Goal: Task Accomplishment & Management: Manage account settings

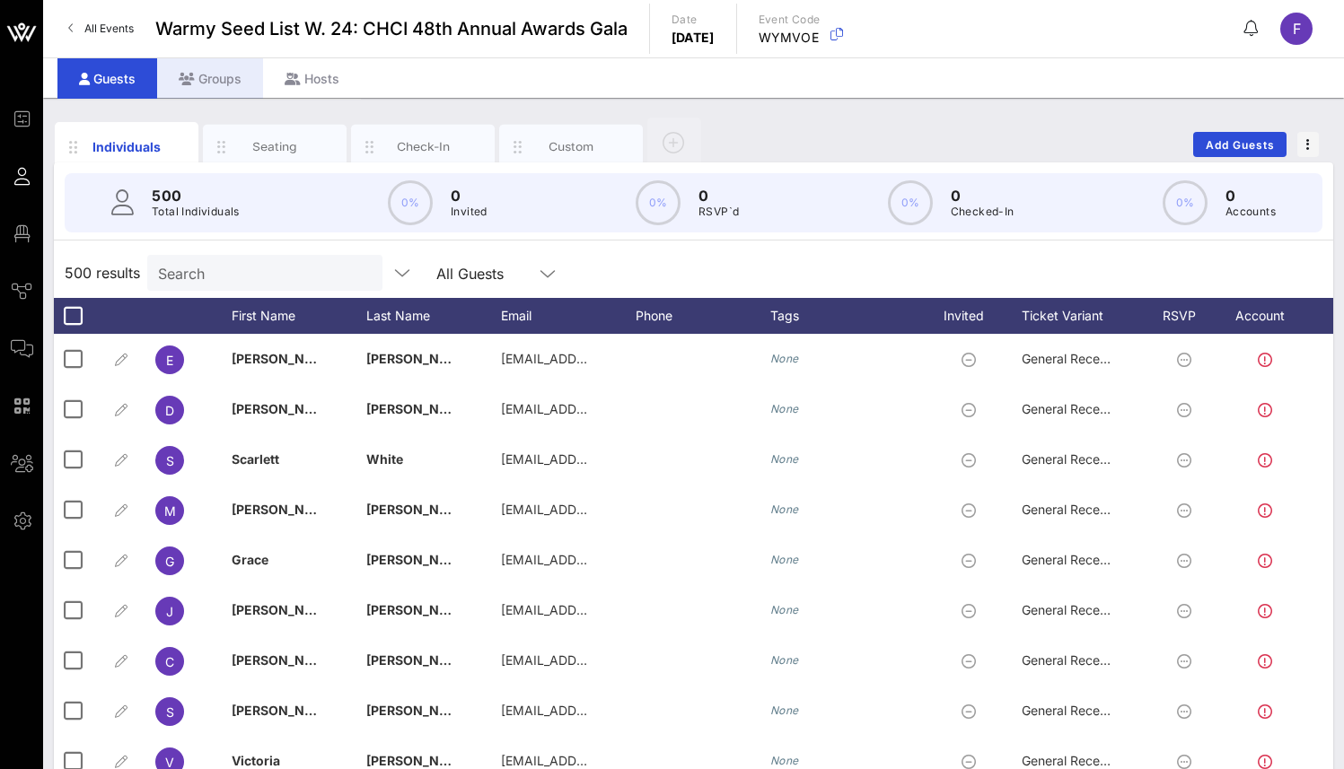
click at [214, 68] on div "Groups" at bounding box center [210, 78] width 106 height 40
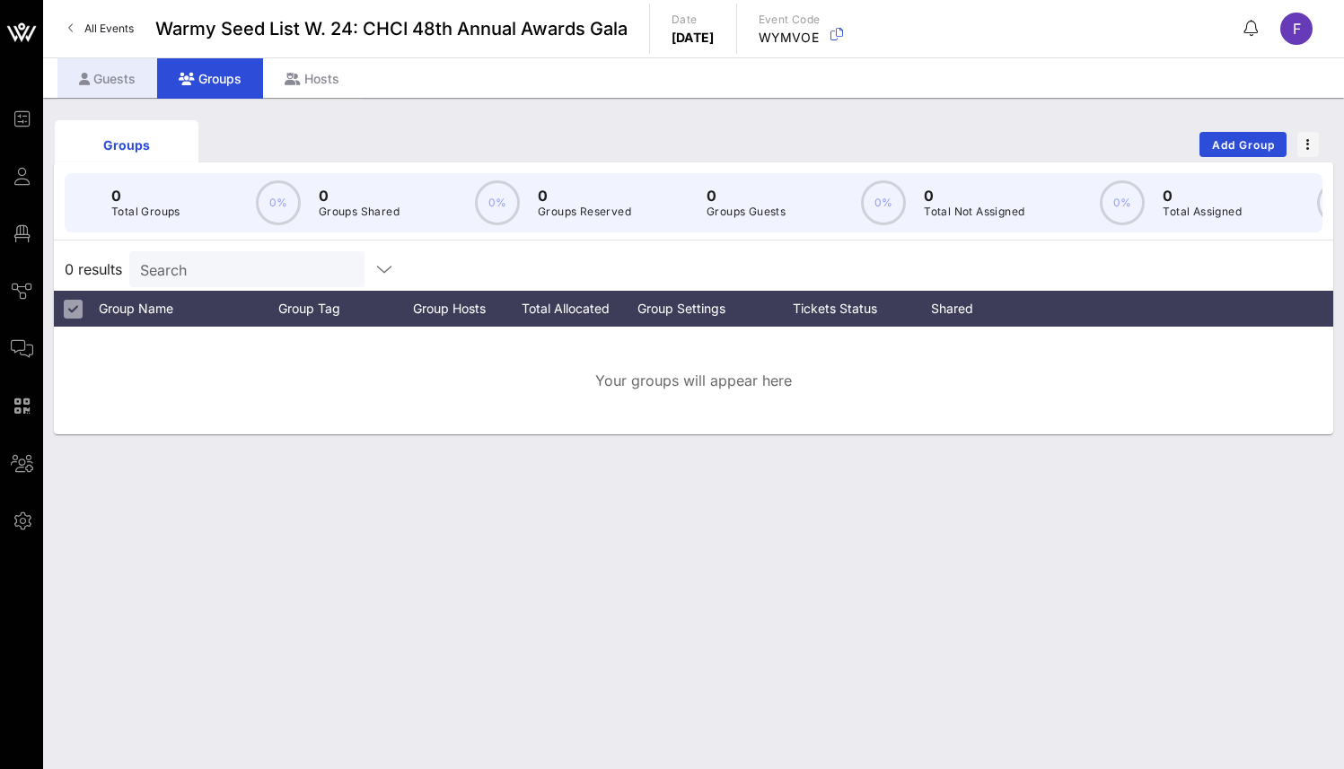
click at [102, 72] on div "Guests" at bounding box center [107, 78] width 100 height 40
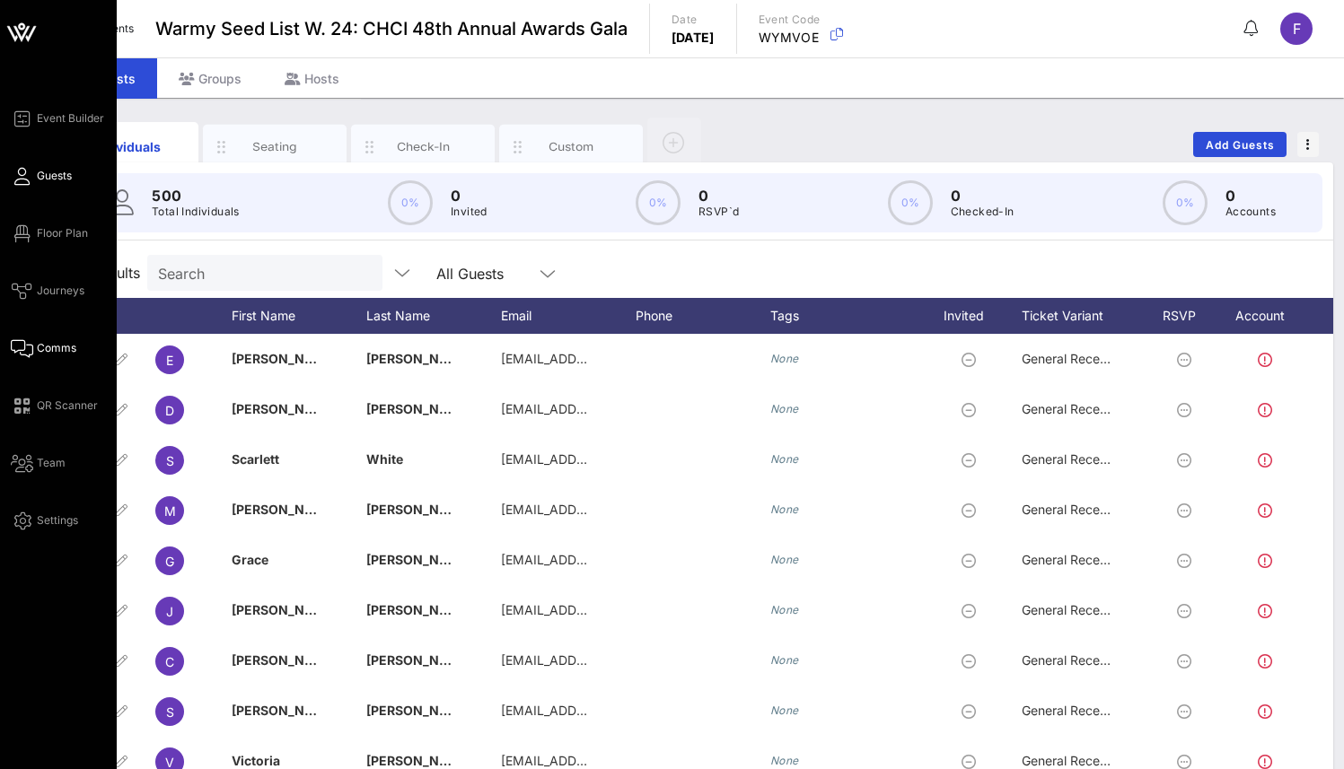
click at [52, 347] on span "Comms" at bounding box center [56, 348] width 39 height 16
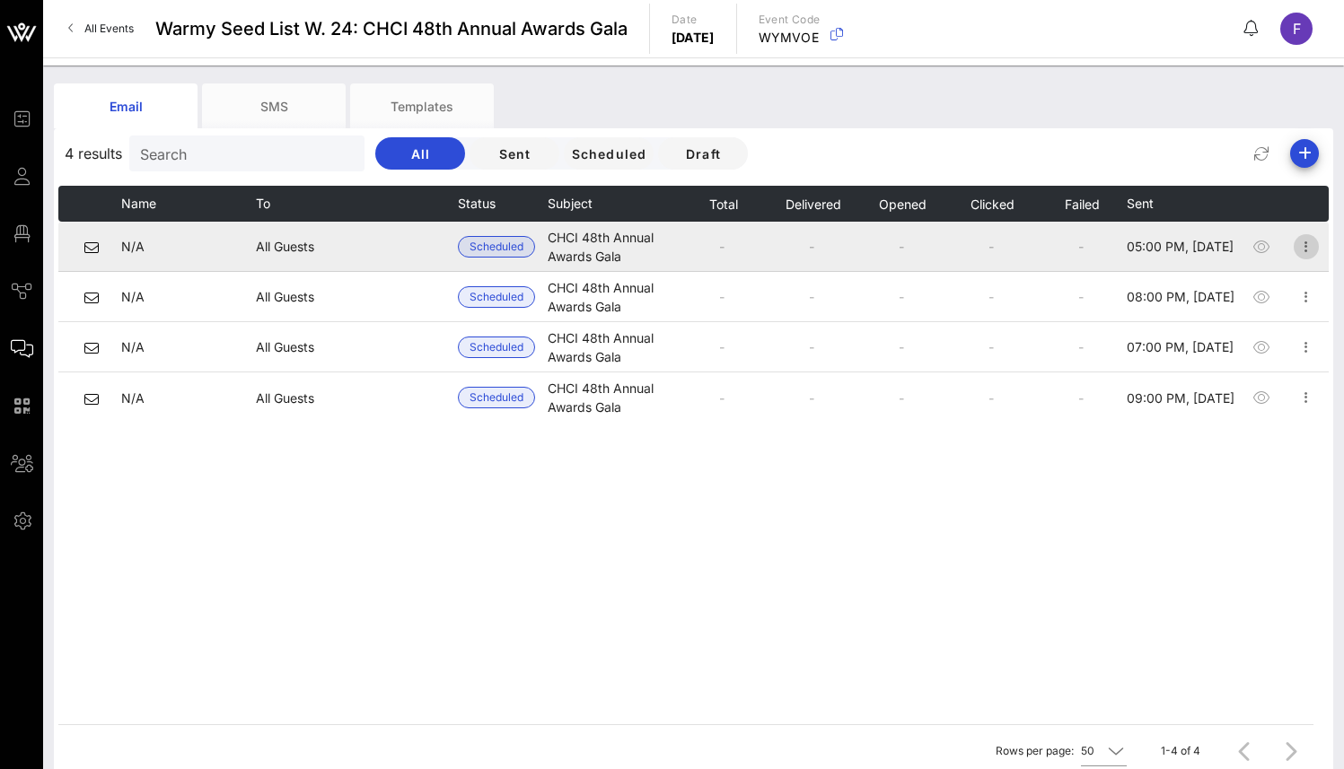
click at [1309, 246] on icon "button" at bounding box center [1306, 247] width 22 height 22
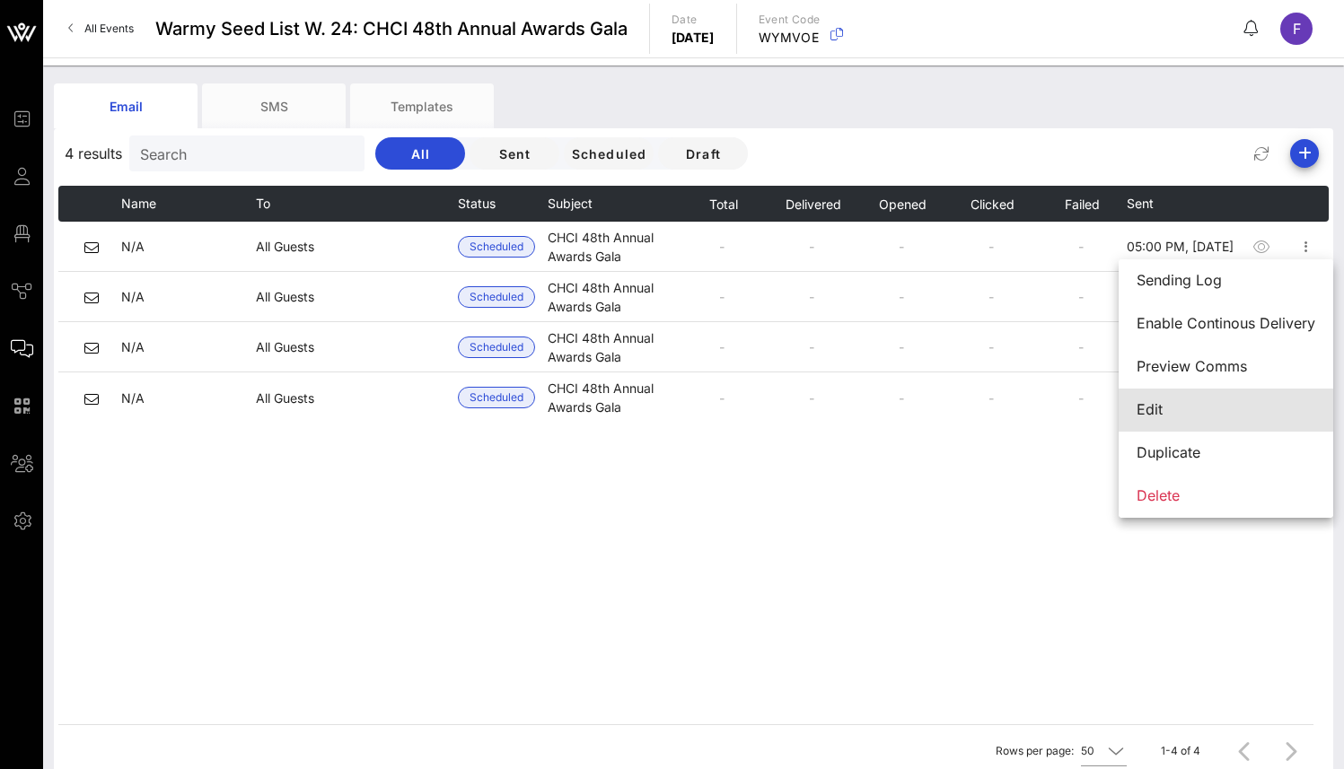
click at [1201, 411] on div "Edit" at bounding box center [1225, 409] width 179 height 17
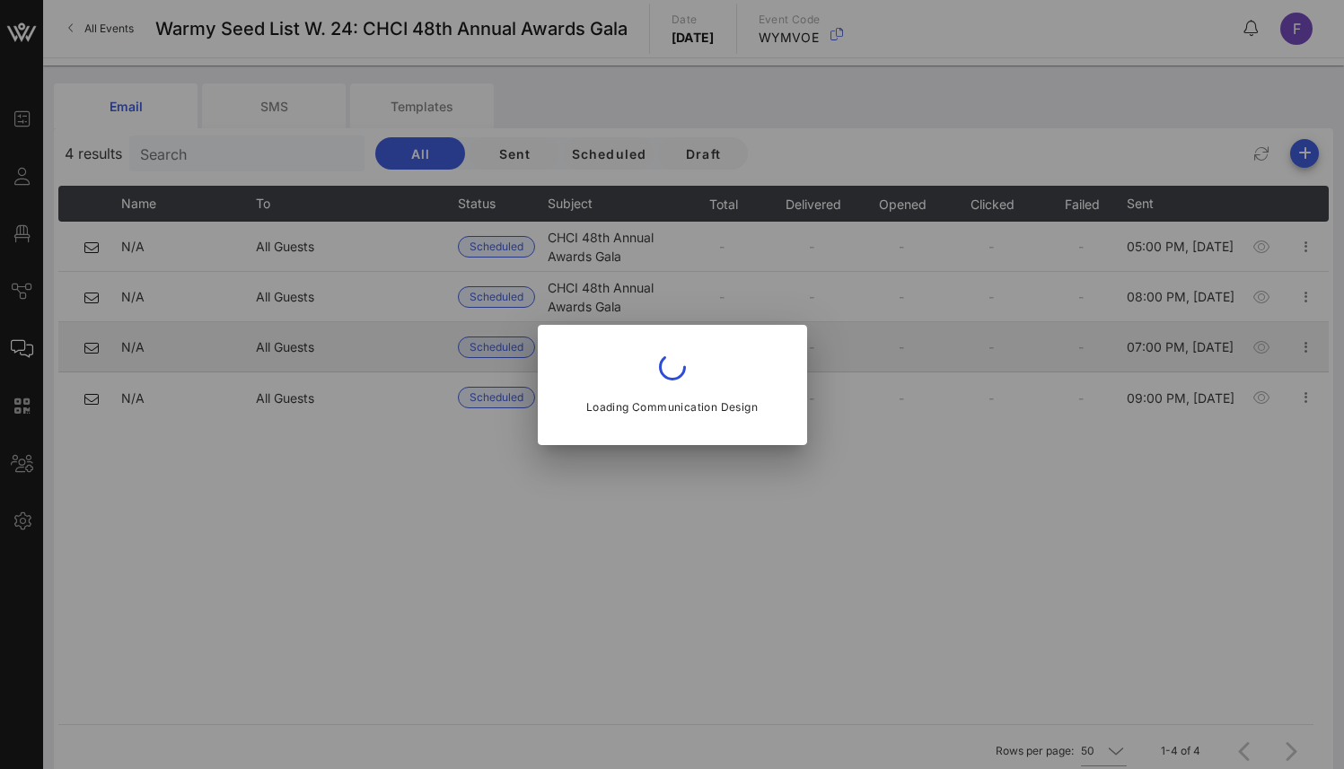
type input "CHCI"
type input "CHCI 48th Annual Awards Gala"
type input "[DATE]"
type input "11 AM"
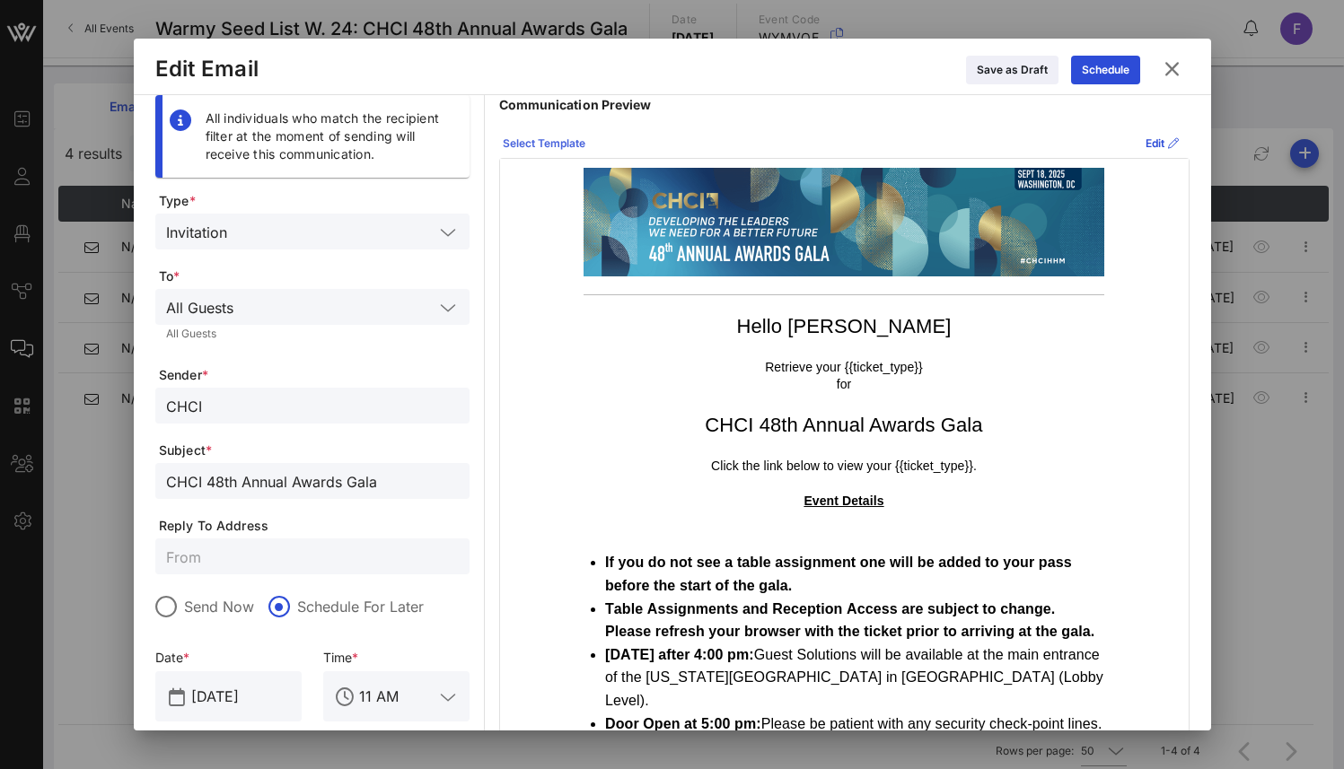
click at [587, 141] on button "Select Template" at bounding box center [544, 143] width 104 height 29
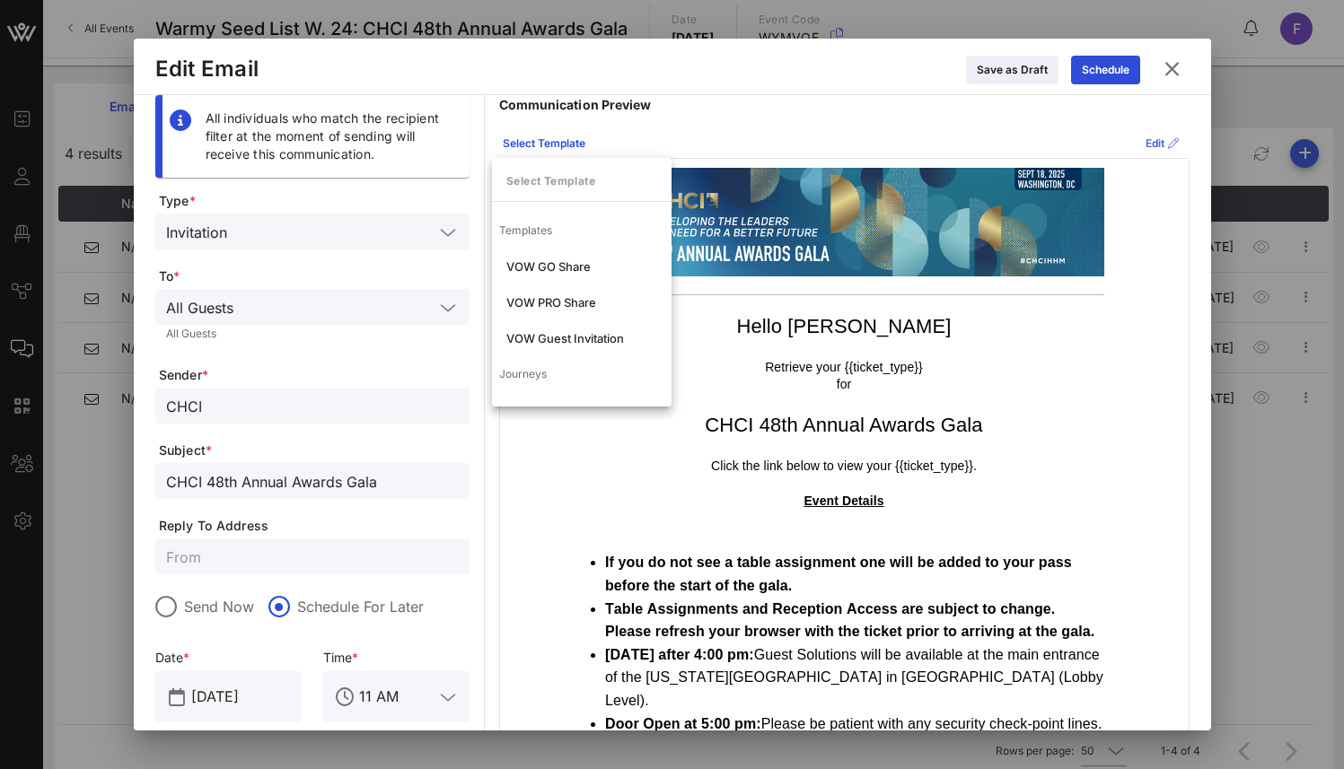
click at [1168, 142] on icon at bounding box center [1173, 143] width 11 height 11
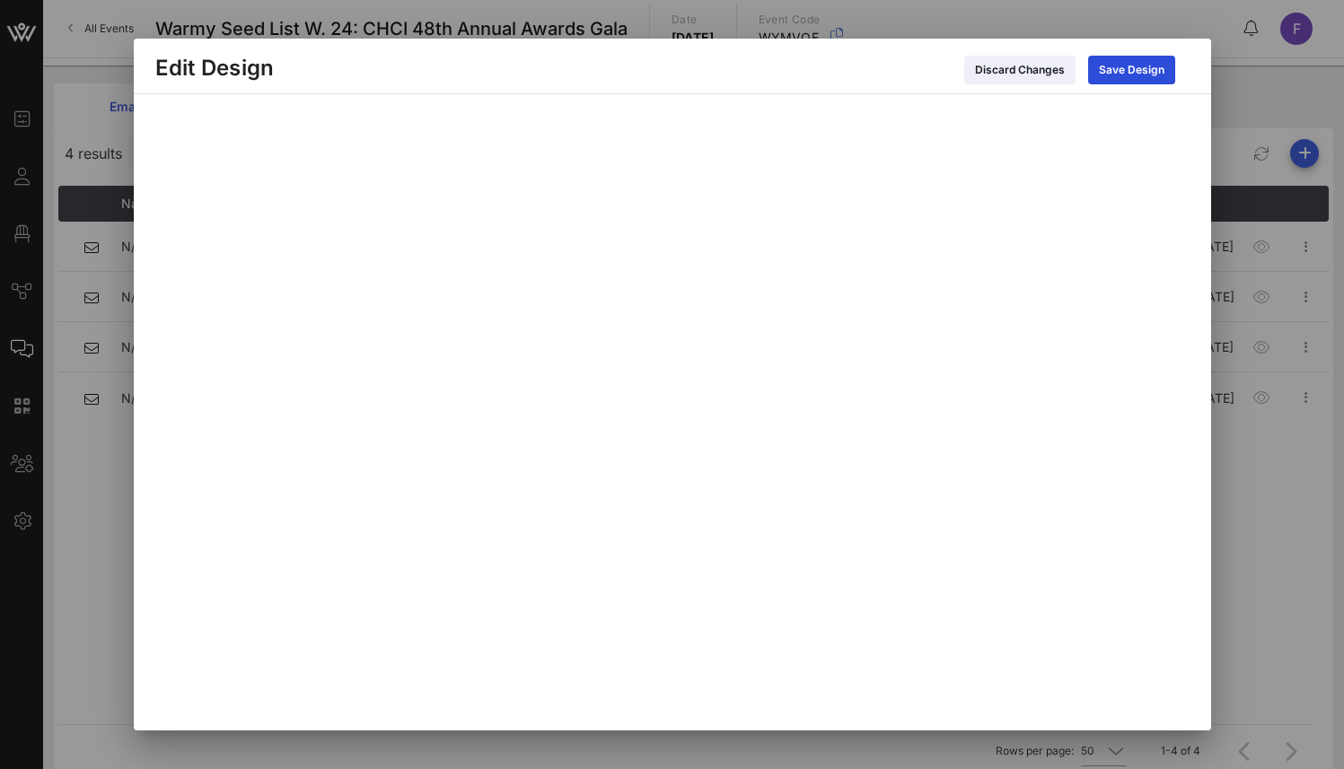
click at [1276, 92] on div at bounding box center [672, 384] width 1344 height 769
click at [1053, 80] on button "Discard Changes" at bounding box center [1019, 70] width 111 height 29
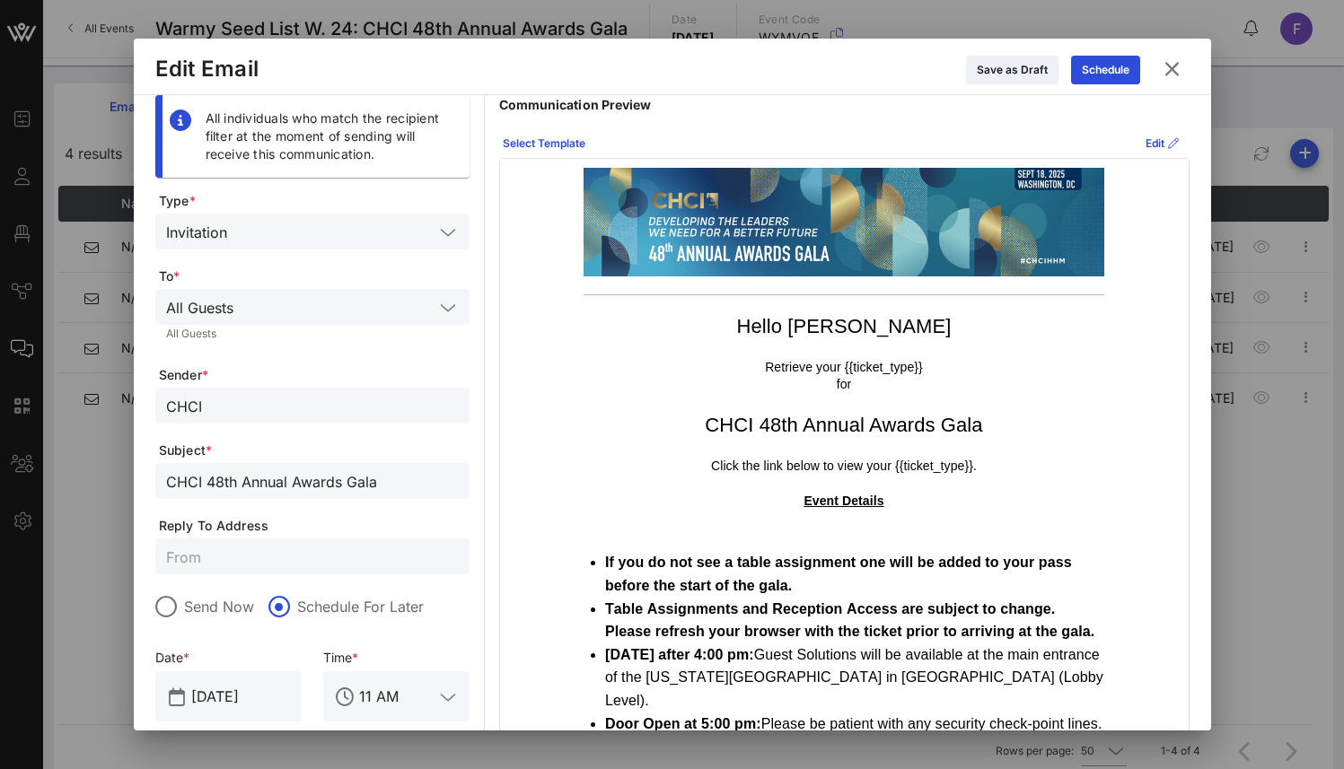
click at [1178, 64] on icon at bounding box center [1171, 69] width 26 height 24
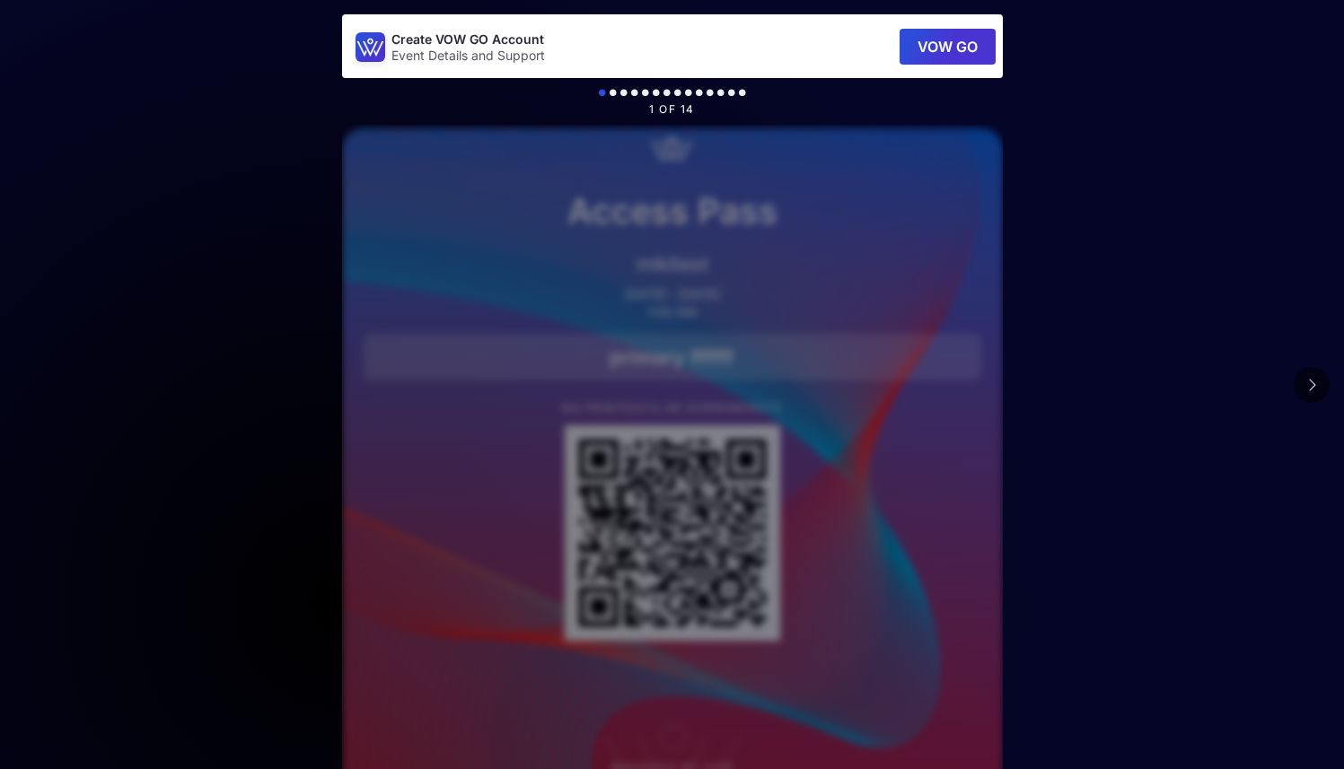
click at [734, 311] on p "1:00 AM" at bounding box center [673, 312] width 618 height 14
